Goal: Transaction & Acquisition: Book appointment/travel/reservation

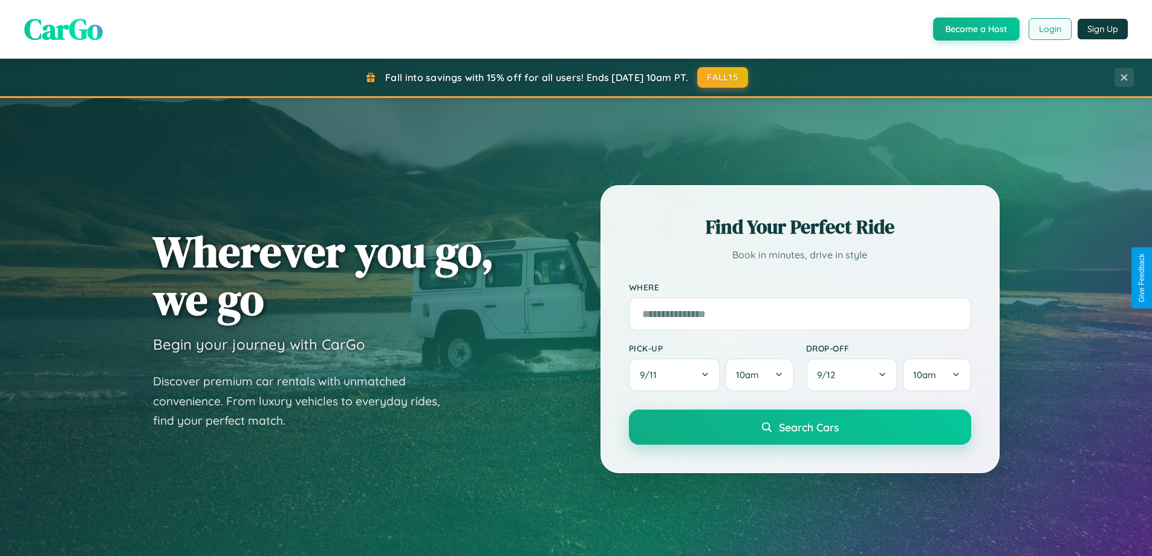
click at [1049, 29] on button "Login" at bounding box center [1049, 29] width 43 height 22
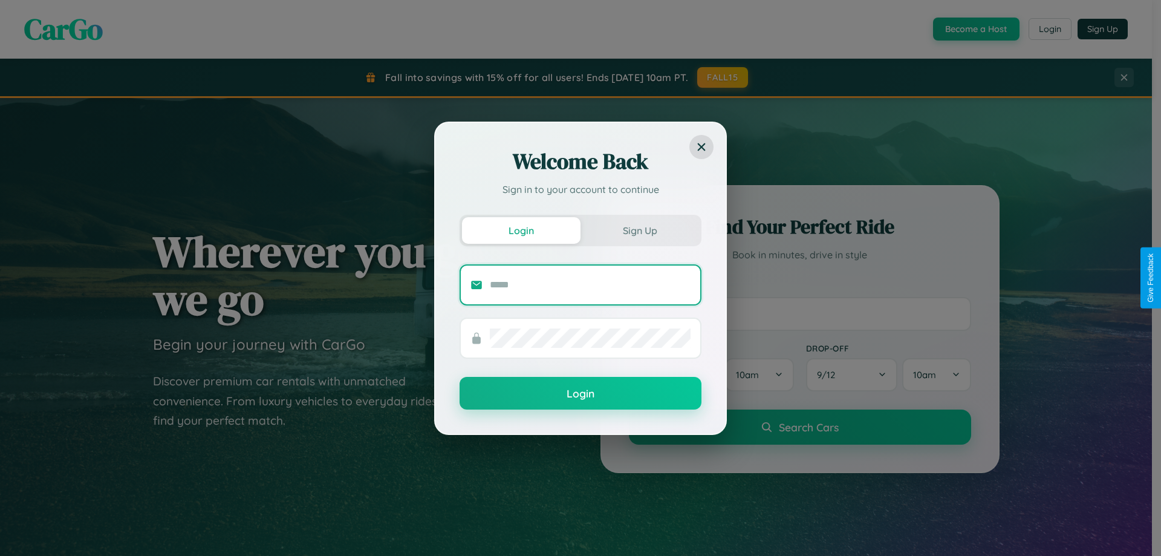
click at [590, 284] on input "text" at bounding box center [590, 284] width 201 height 19
type input "**********"
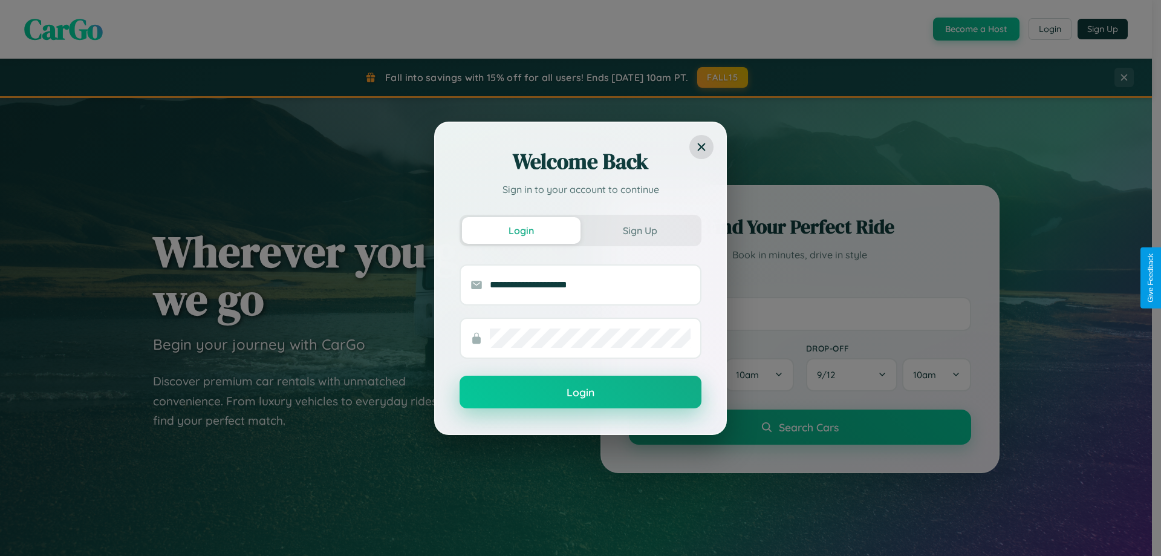
click at [580, 392] on button "Login" at bounding box center [580, 391] width 242 height 33
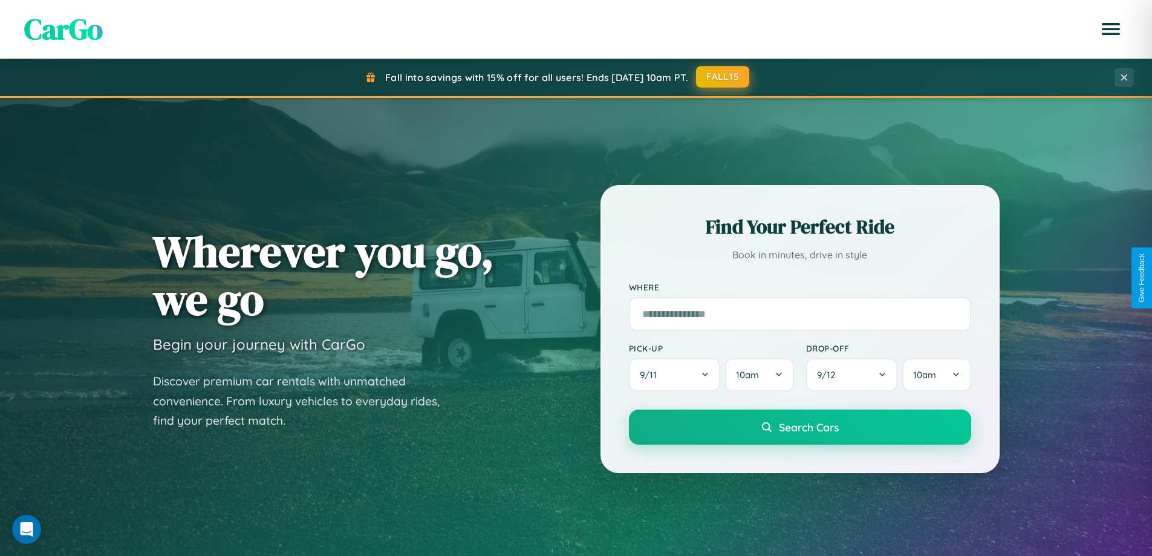
click at [723, 77] on button "FALL15" at bounding box center [722, 77] width 53 height 22
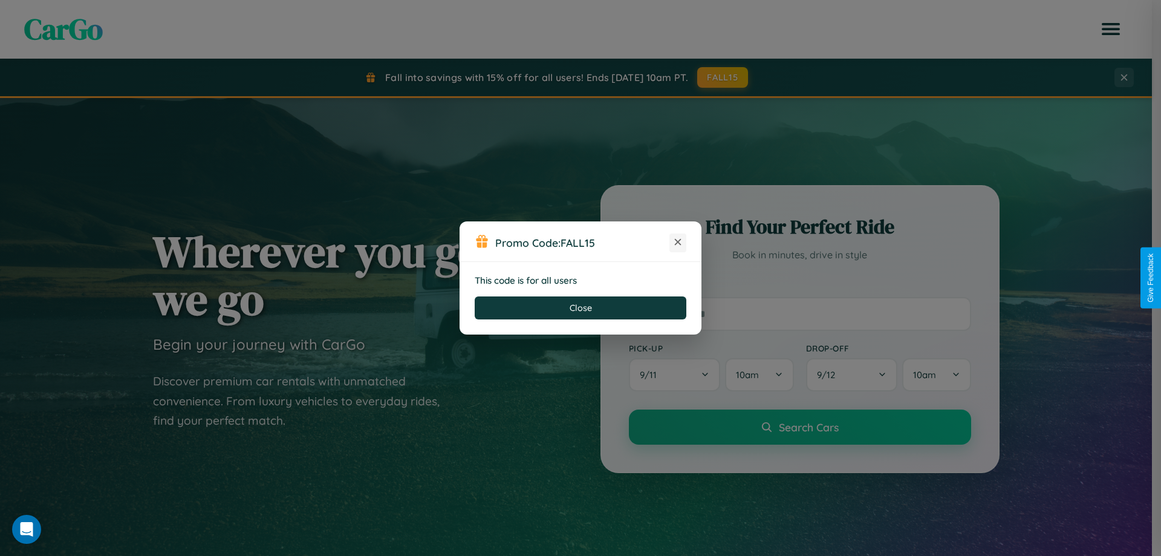
click at [678, 242] on icon at bounding box center [678, 242] width 12 height 12
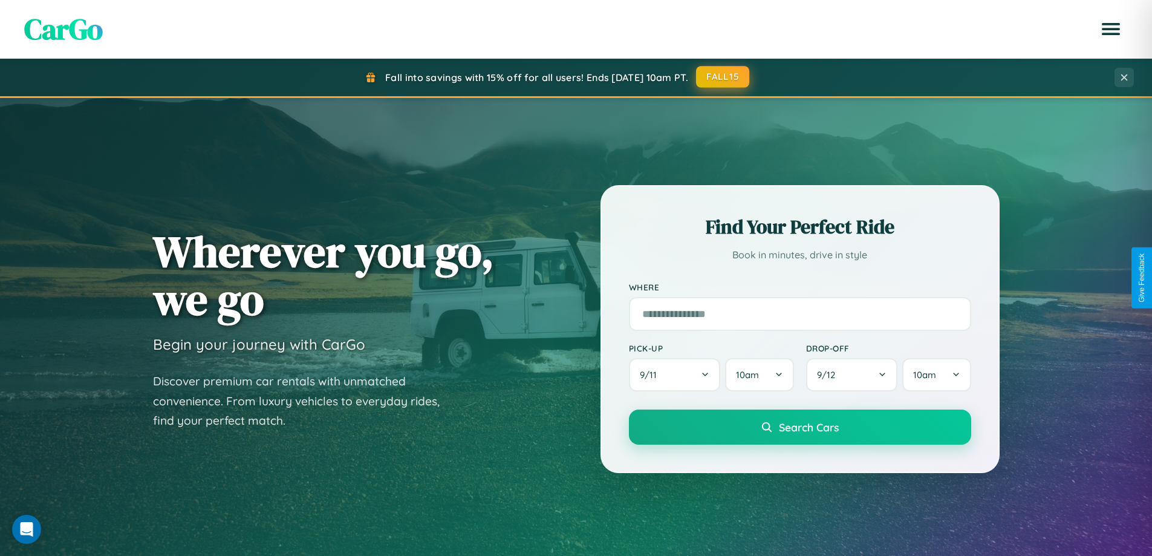
click at [723, 77] on button "FALL15" at bounding box center [722, 77] width 53 height 22
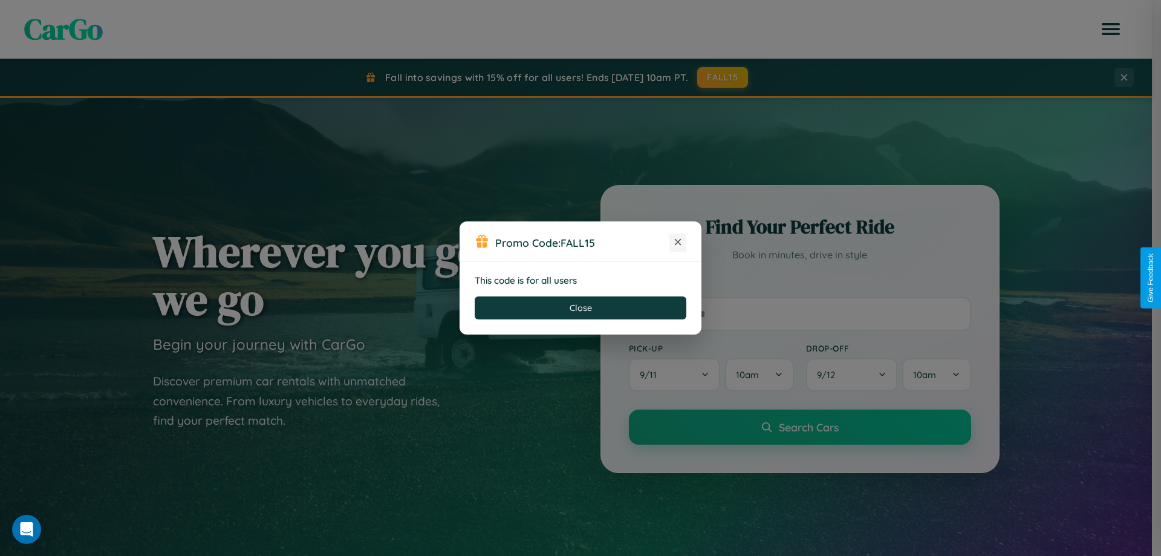
click at [678, 242] on icon at bounding box center [678, 242] width 12 height 12
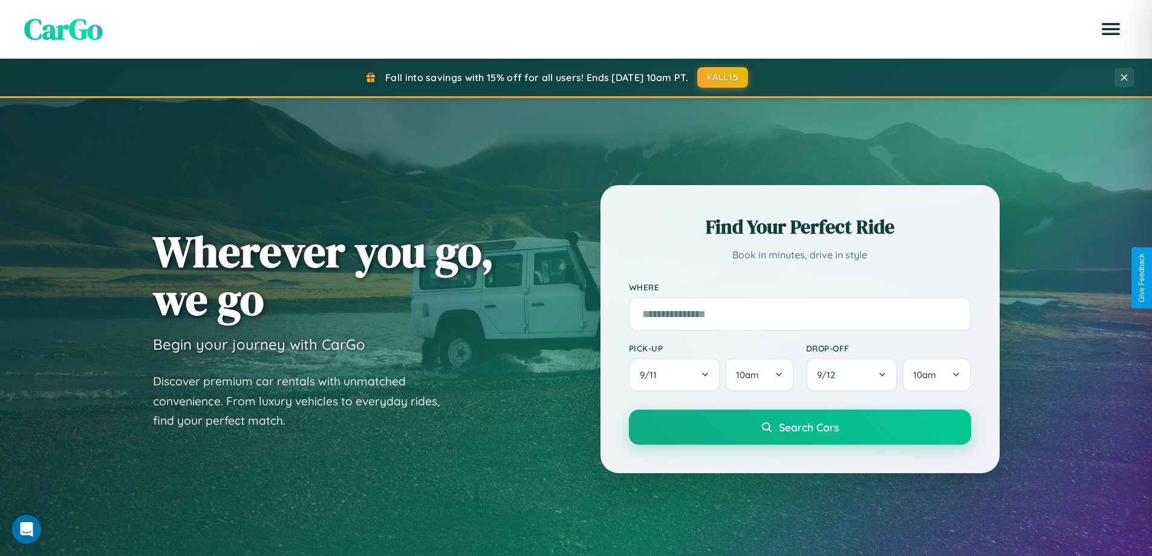
scroll to position [1943, 0]
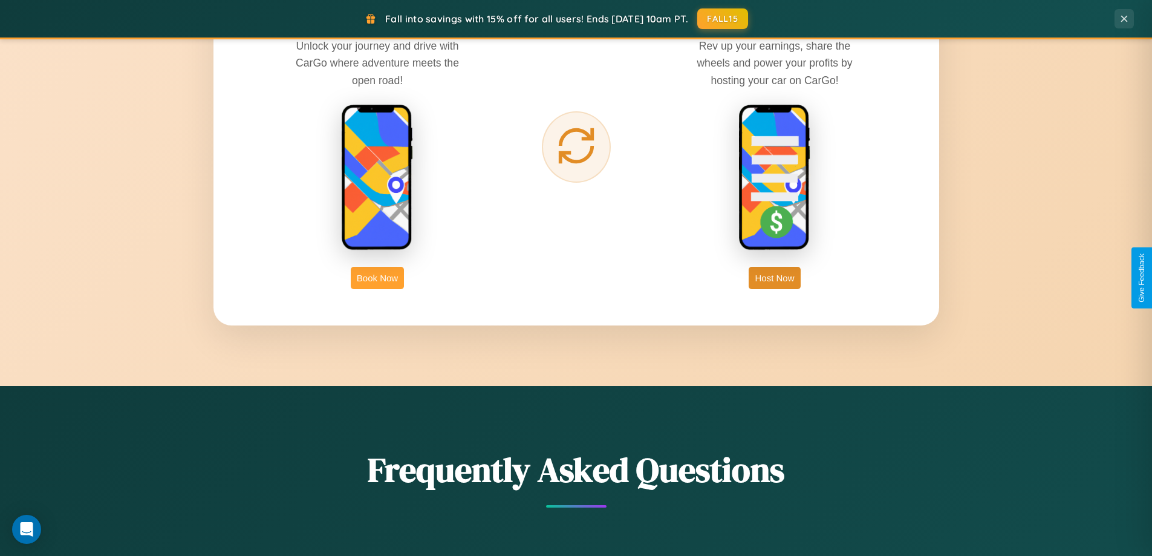
click at [377, 278] on button "Book Now" at bounding box center [377, 278] width 53 height 22
